Goal: Transaction & Acquisition: Purchase product/service

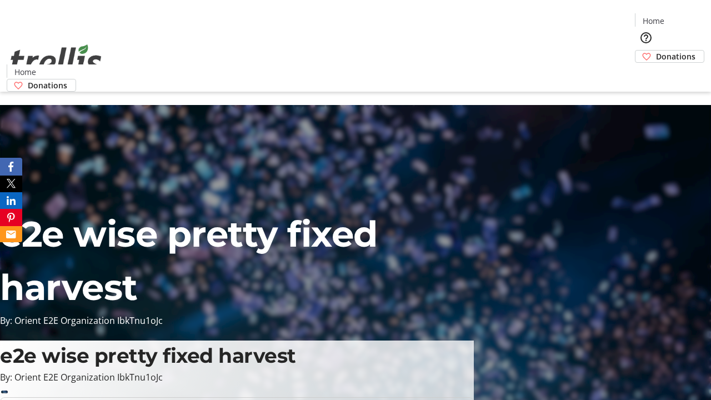
click at [656, 51] on span "Donations" at bounding box center [675, 57] width 39 height 12
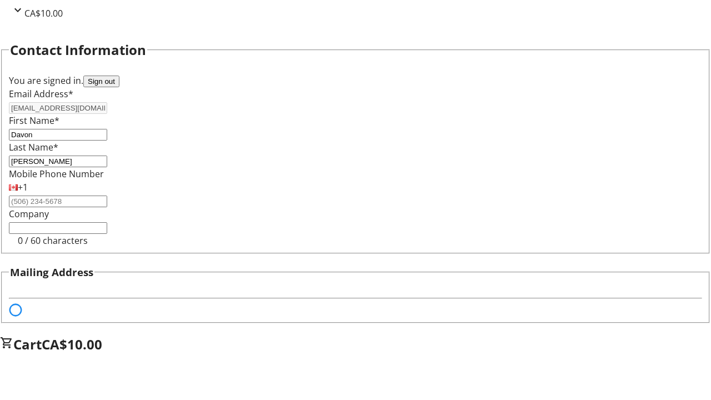
select select "BC"
select select "CA"
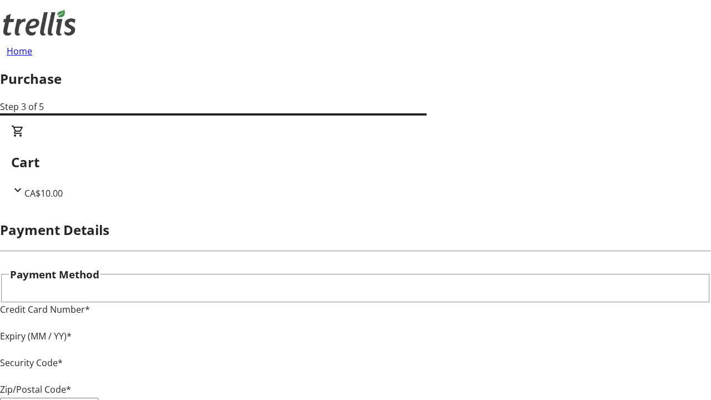
type input "V1Y 0C2"
